Goal: Task Accomplishment & Management: Use online tool/utility

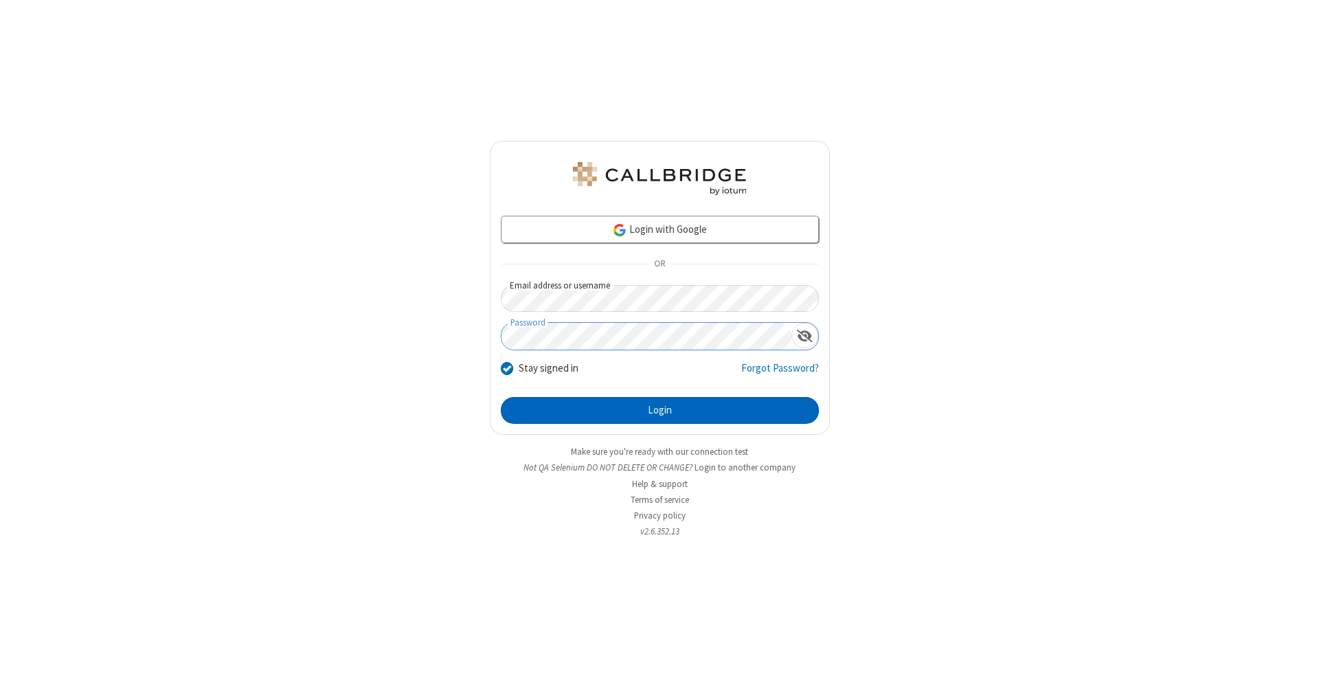
click at [659, 411] on button "Login" at bounding box center [660, 410] width 318 height 27
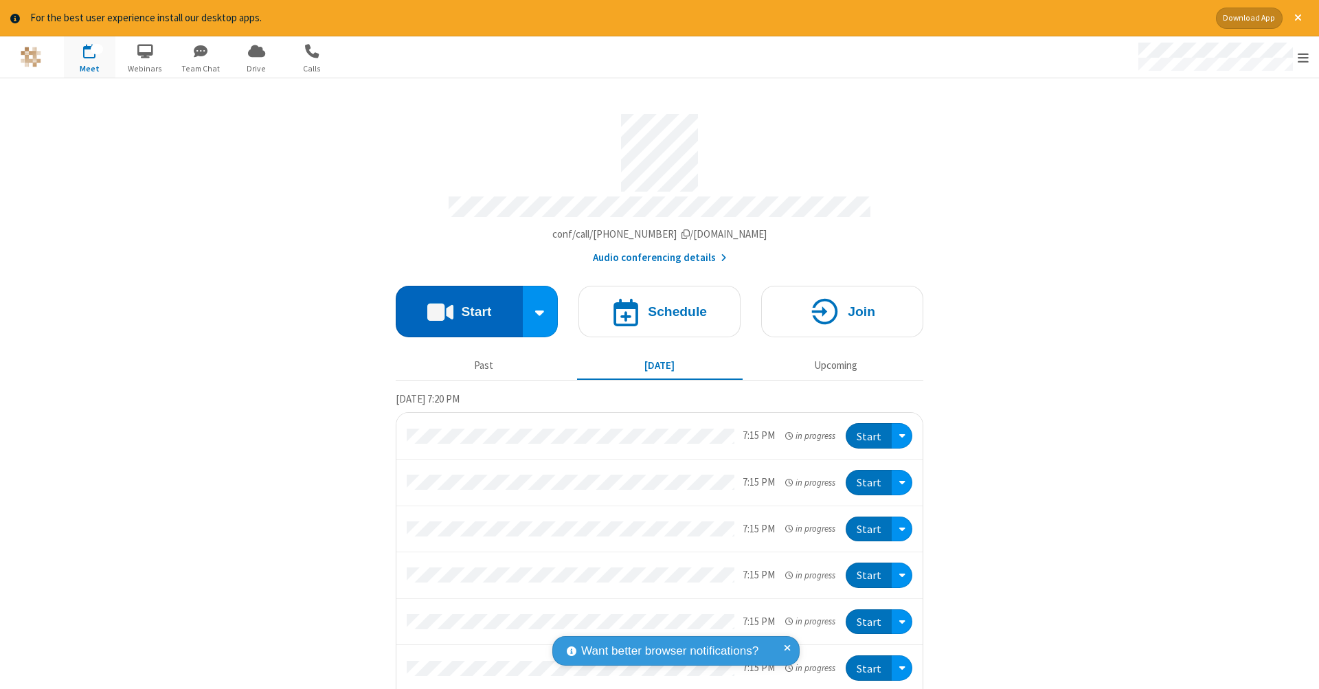
click at [453, 304] on button "Start" at bounding box center [459, 312] width 127 height 52
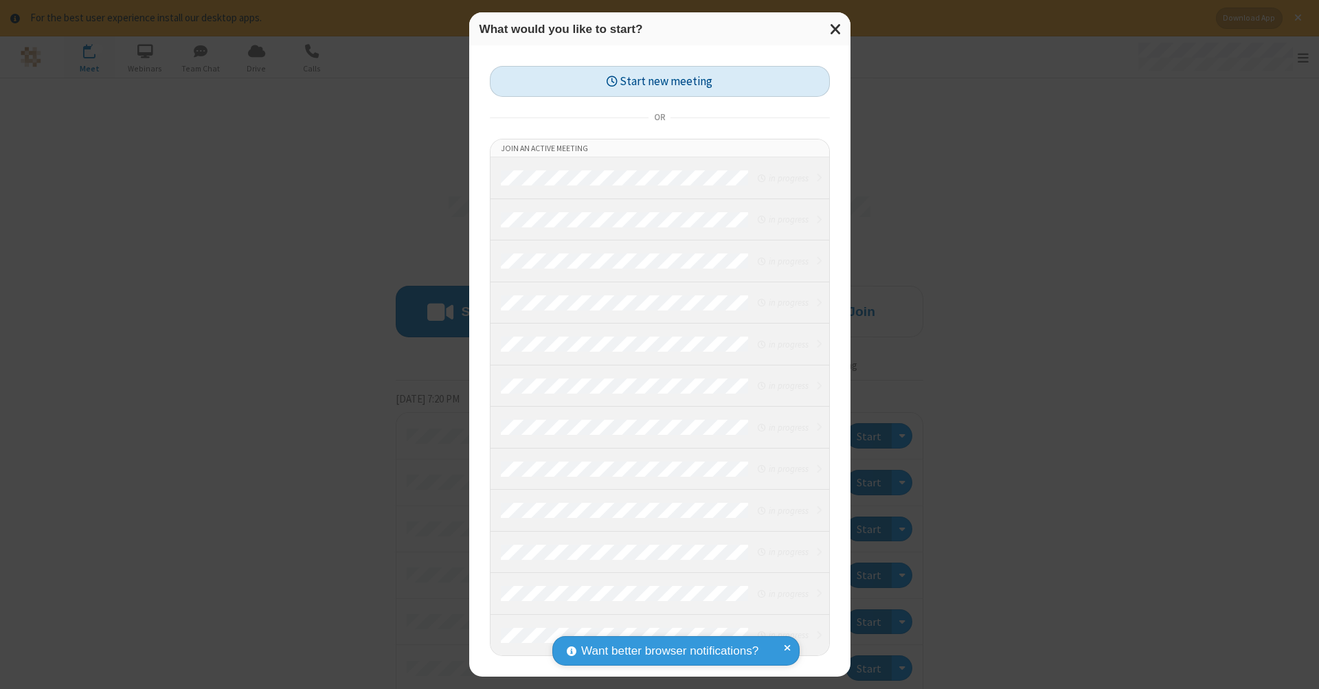
click at [659, 81] on button "Start new meeting" at bounding box center [660, 81] width 340 height 31
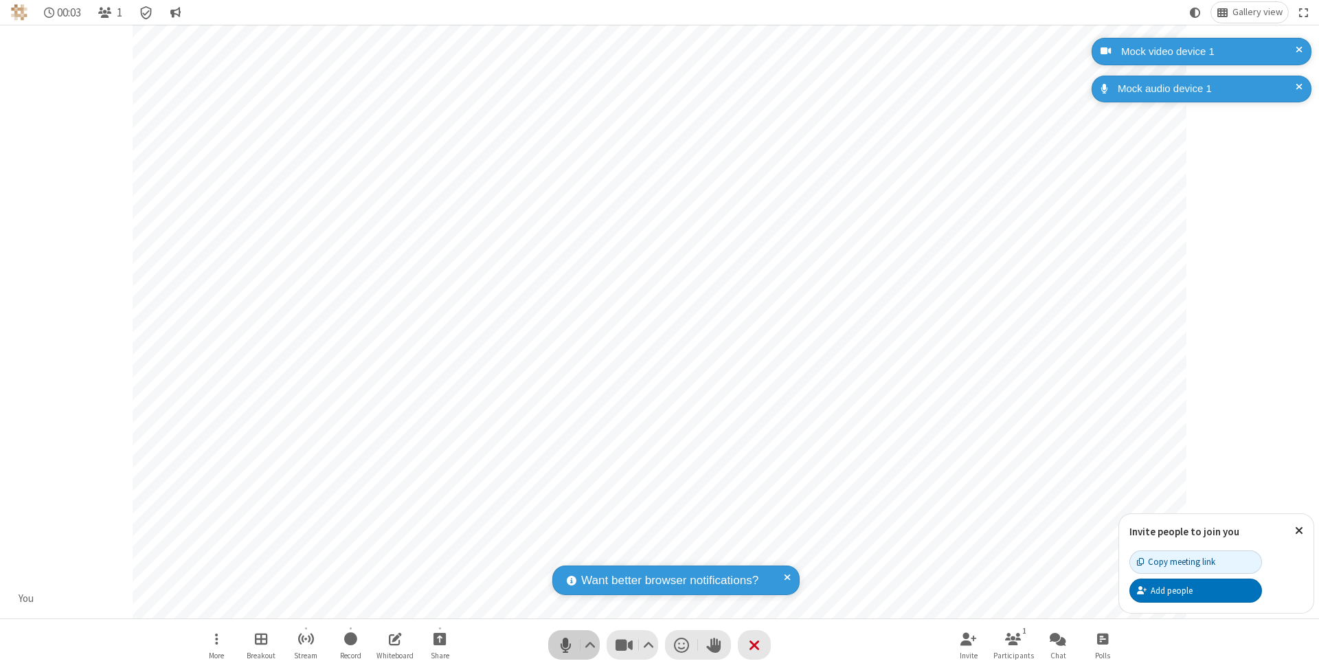
click at [565, 644] on span "Mute (⌘+Shift+A)" at bounding box center [565, 645] width 21 height 20
click at [565, 644] on span "Unmute (⌘+Shift+A)" at bounding box center [565, 645] width 21 height 20
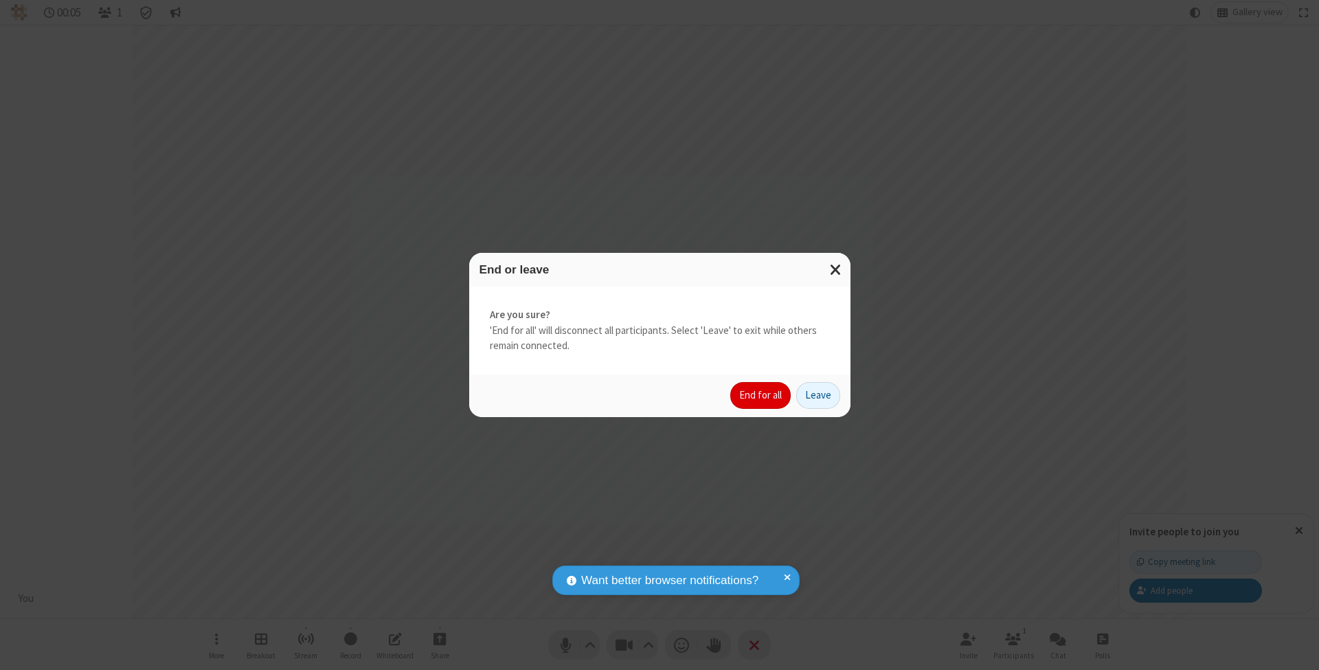
click at [761, 394] on button "End for all" at bounding box center [760, 395] width 60 height 27
